Goal: Check status: Check status

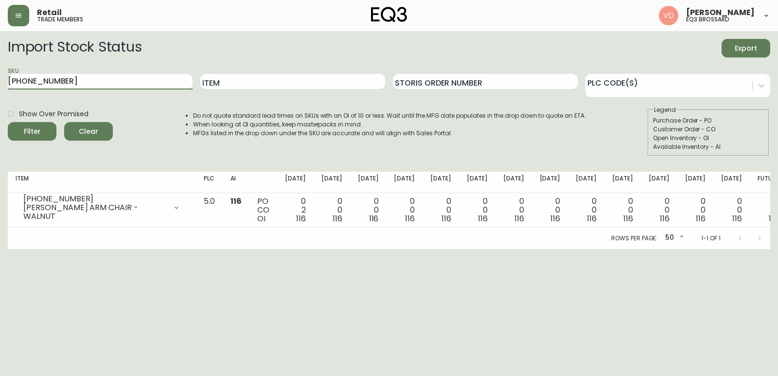
drag, startPoint x: 18, startPoint y: 82, endPoint x: 0, endPoint y: 86, distance: 18.9
click at [0, 86] on main "Import Stock Status Export SKU [PHONE_NUMBER] Item Storis Order Number PLC Code…" at bounding box center [389, 140] width 778 height 218
type input "[PHONE_NUMBER]"
click at [8, 122] on button "Filter" at bounding box center [32, 131] width 49 height 18
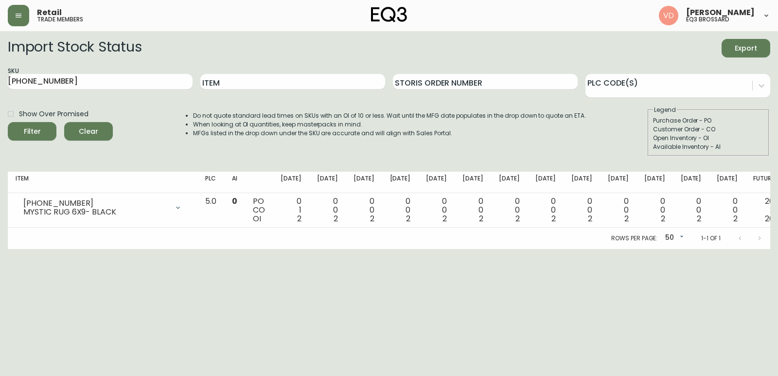
click at [654, 46] on div "Import Stock Status Export" at bounding box center [389, 48] width 762 height 18
click at [87, 137] on span "Clear" at bounding box center [88, 131] width 33 height 12
